Goal: Task Accomplishment & Management: Complete application form

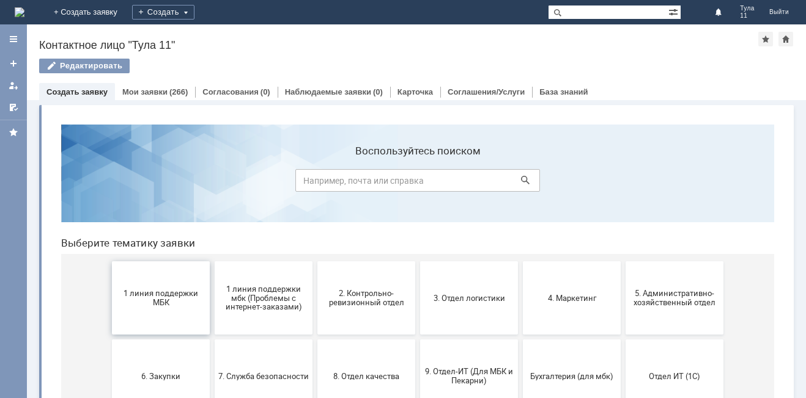
click at [131, 292] on span "1 линия поддержки МБК" at bounding box center [161, 298] width 90 height 18
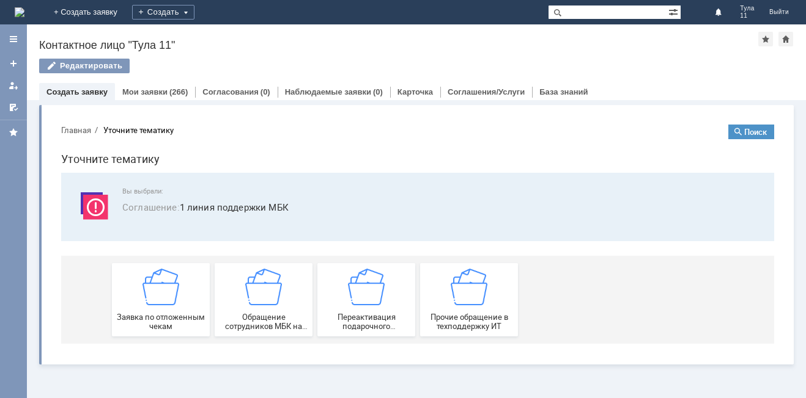
click at [137, 313] on span "Заявка по отложенным чекам" at bounding box center [161, 322] width 90 height 18
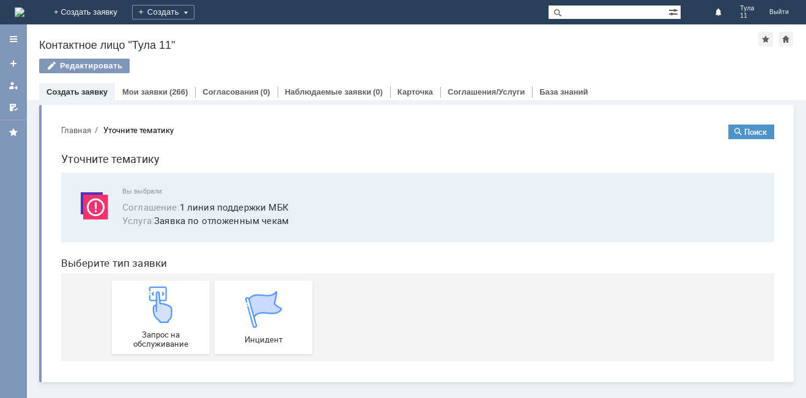
click at [137, 313] on div "Запрос на обслуживание" at bounding box center [161, 318] width 90 height 62
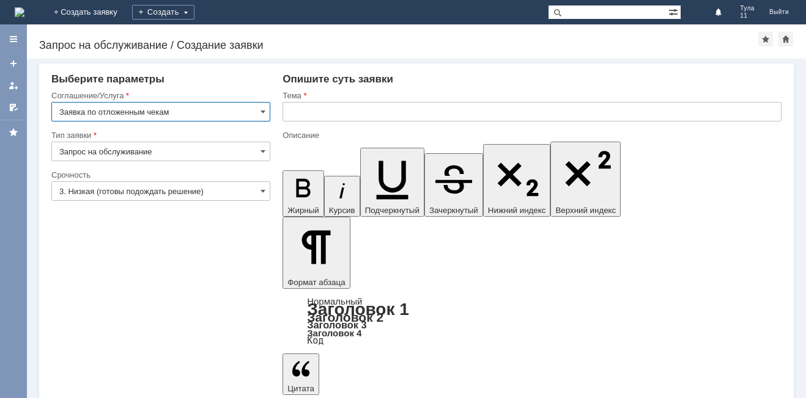
click at [340, 111] on input "text" at bounding box center [531, 112] width 499 height 20
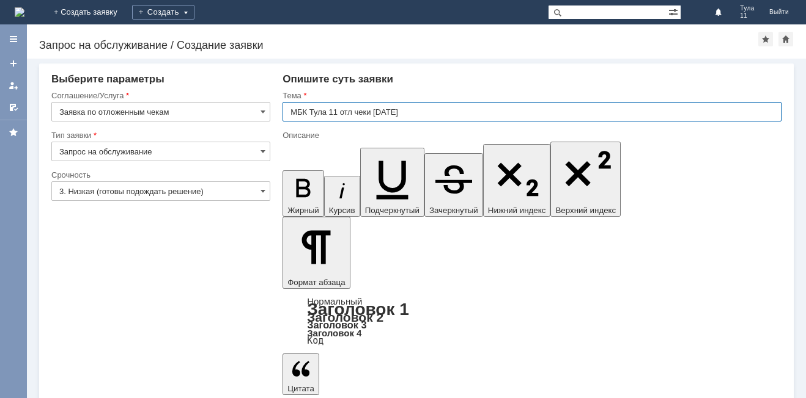
type input "МБК Тула 11 отл чеки [DATE]"
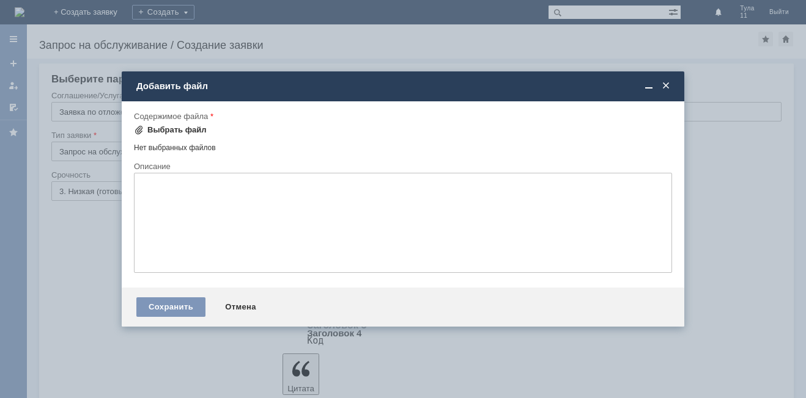
click at [164, 125] on div "Выбрать файл" at bounding box center [170, 130] width 73 height 15
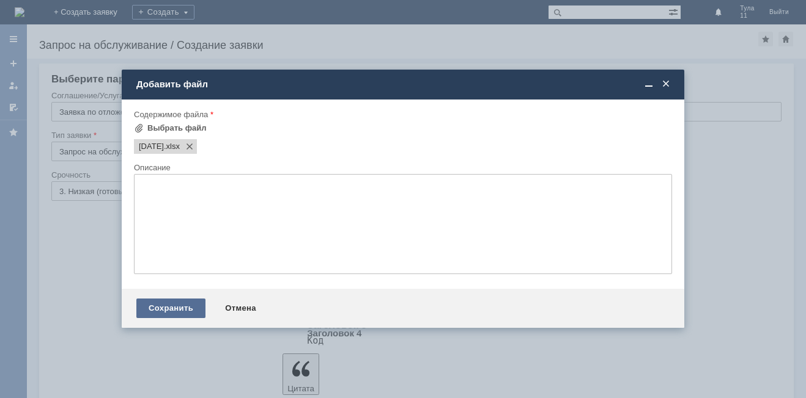
click at [193, 312] on div "Сохранить" at bounding box center [170, 309] width 69 height 20
